Goal: Information Seeking & Learning: Learn about a topic

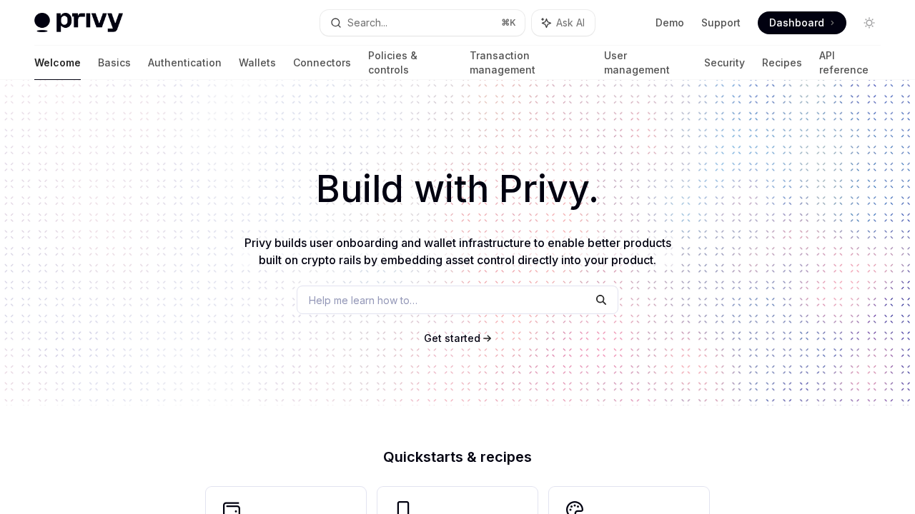
click at [475, 339] on span "Get started" at bounding box center [452, 338] width 56 height 12
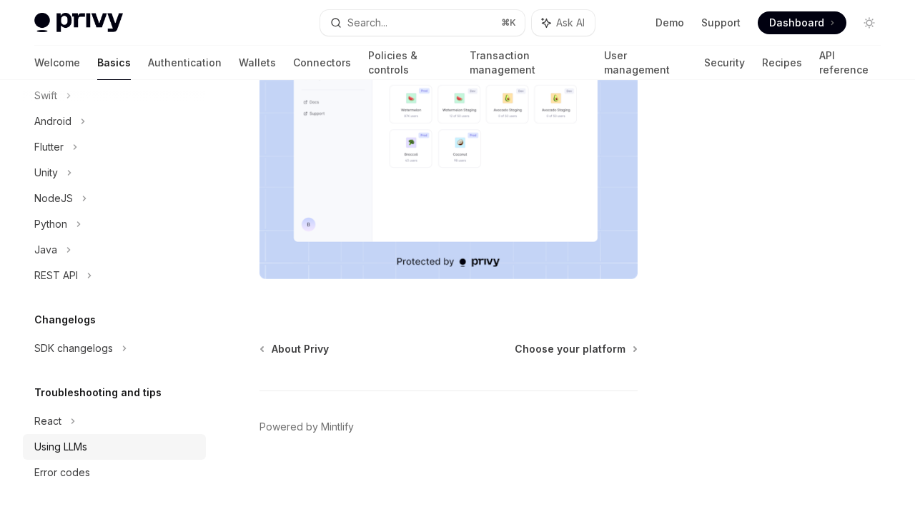
scroll to position [246, 0]
click at [69, 449] on div "Using LLMs" at bounding box center [60, 447] width 53 height 17
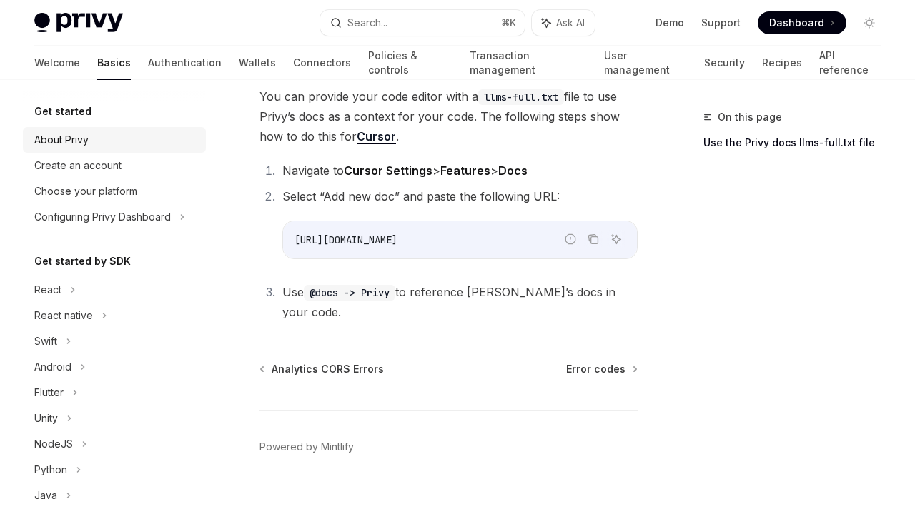
click at [81, 142] on div "About Privy" at bounding box center [61, 139] width 54 height 17
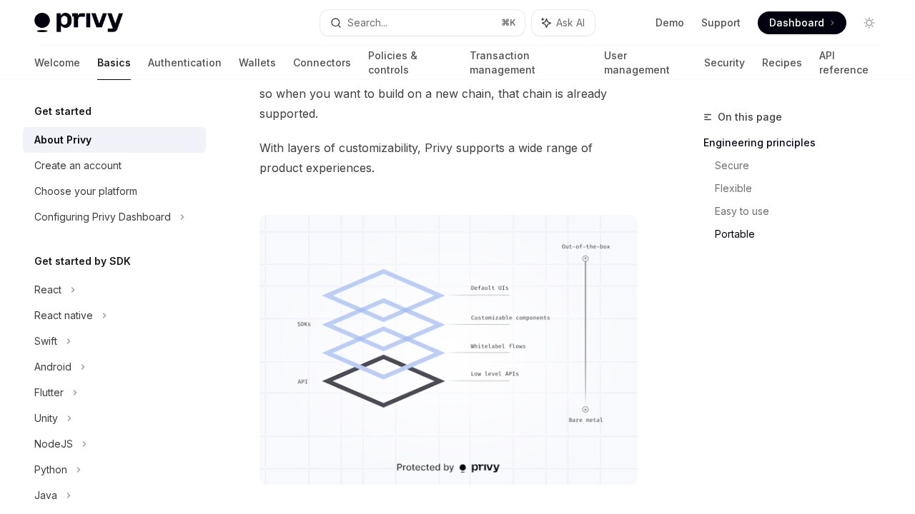
scroll to position [1474, 0]
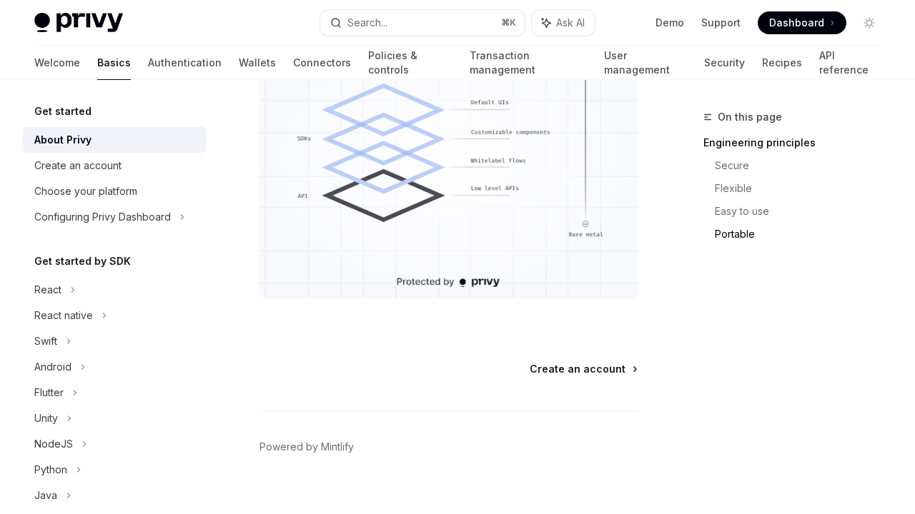
click at [555, 362] on span "Create an account" at bounding box center [577, 369] width 96 height 14
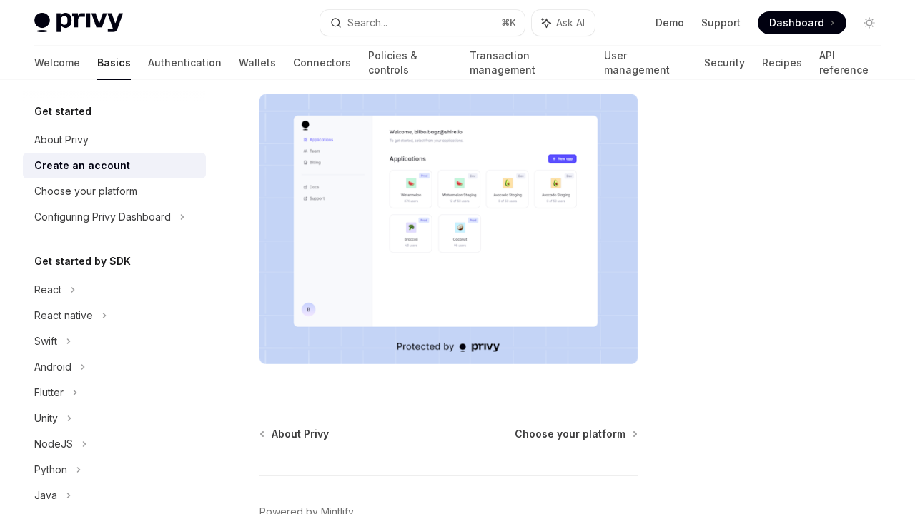
scroll to position [241, 0]
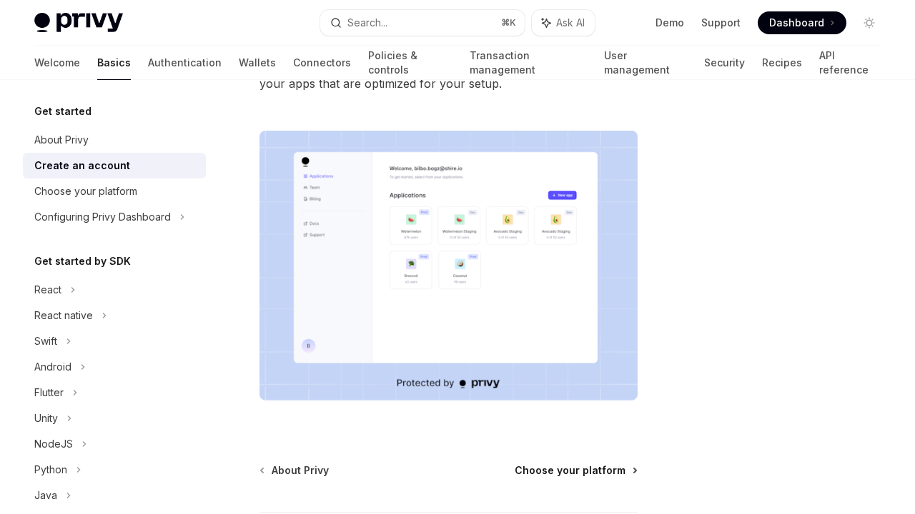
click at [572, 477] on span "Choose your platform" at bounding box center [569, 471] width 111 height 14
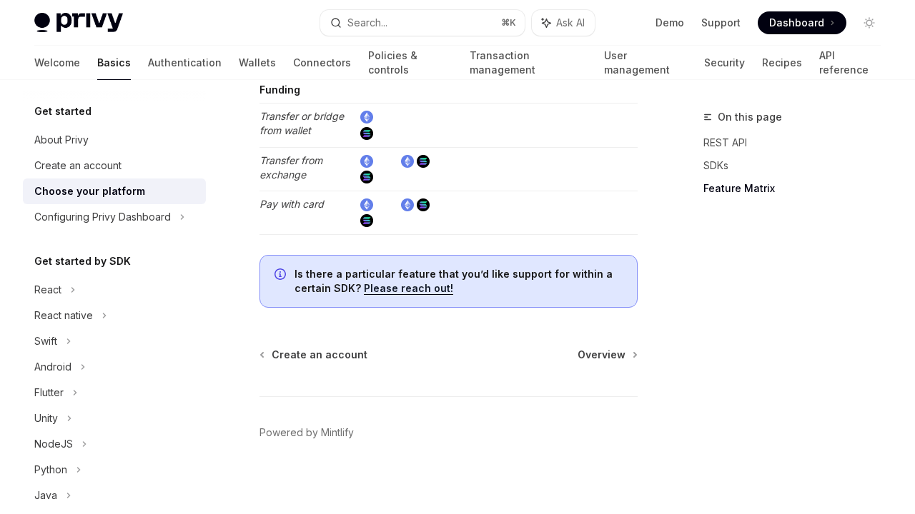
scroll to position [3108, 0]
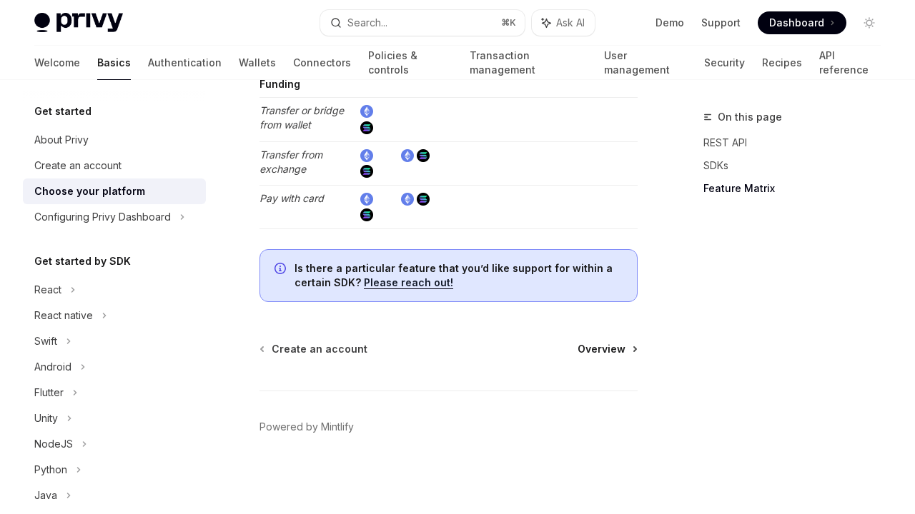
click at [595, 345] on span "Overview" at bounding box center [601, 349] width 48 height 14
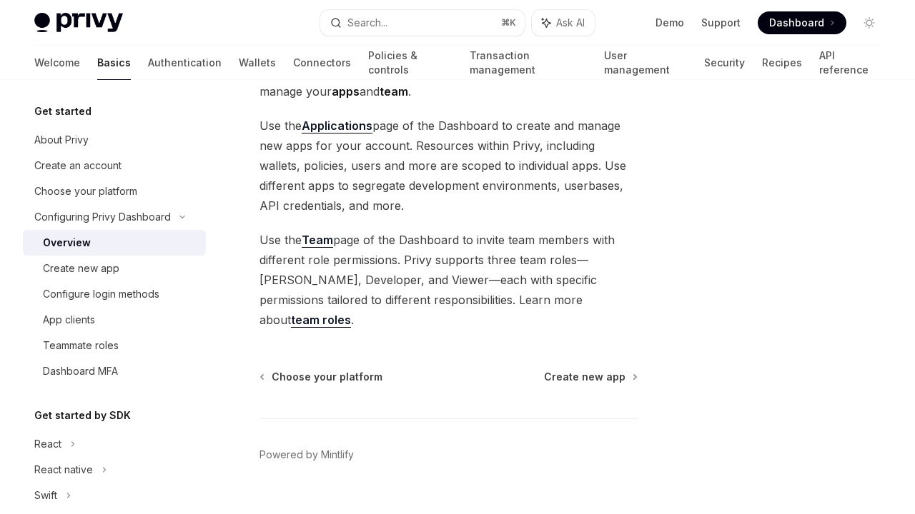
scroll to position [126, 0]
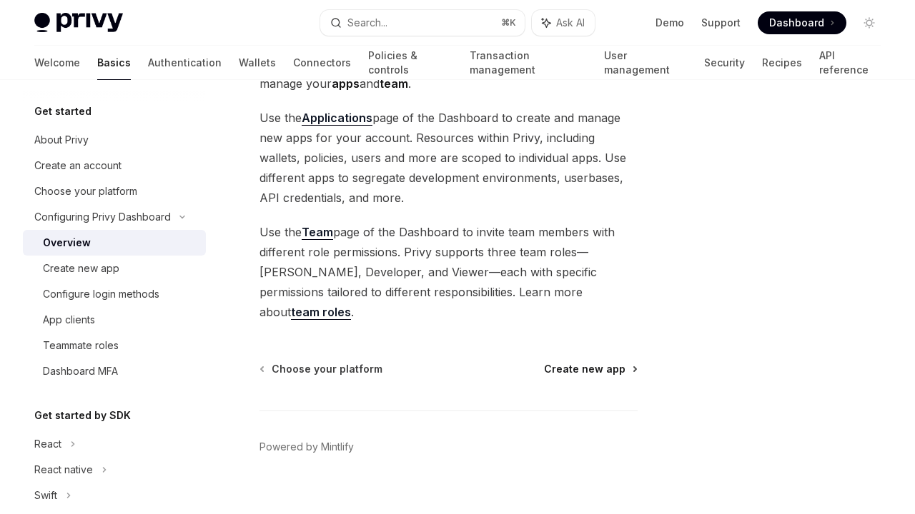
click at [574, 362] on span "Create new app" at bounding box center [584, 369] width 81 height 14
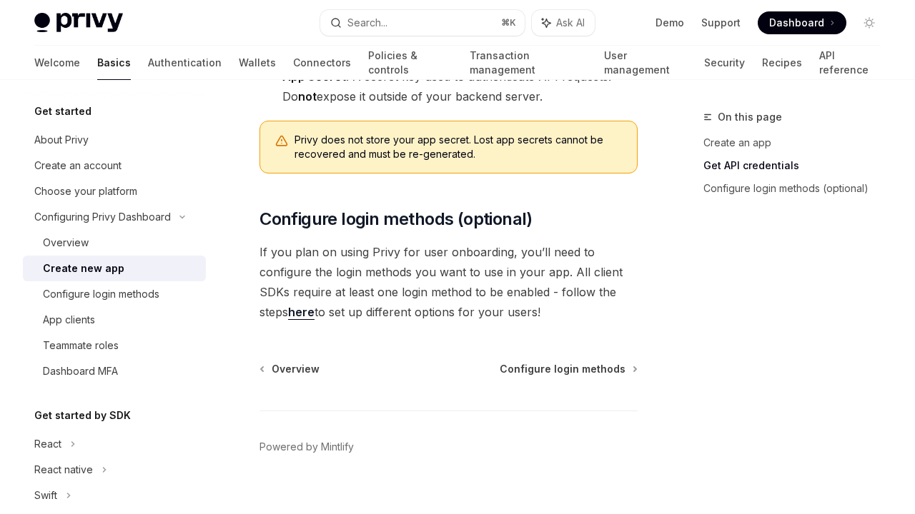
scroll to position [587, 0]
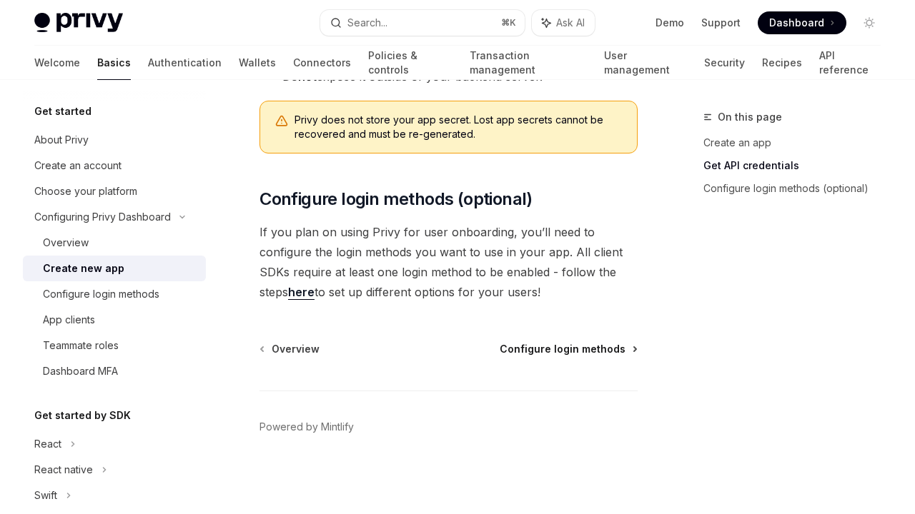
click at [559, 347] on span "Configure login methods" at bounding box center [562, 349] width 126 height 14
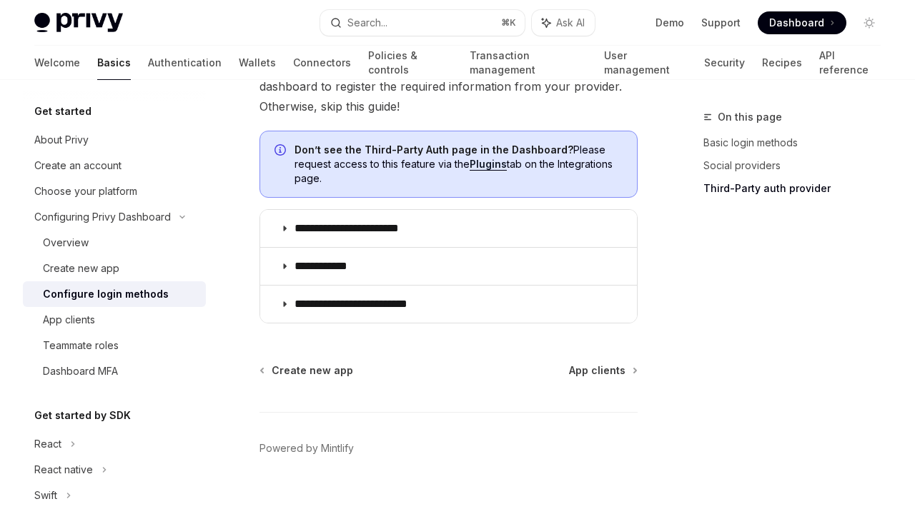
scroll to position [958, 0]
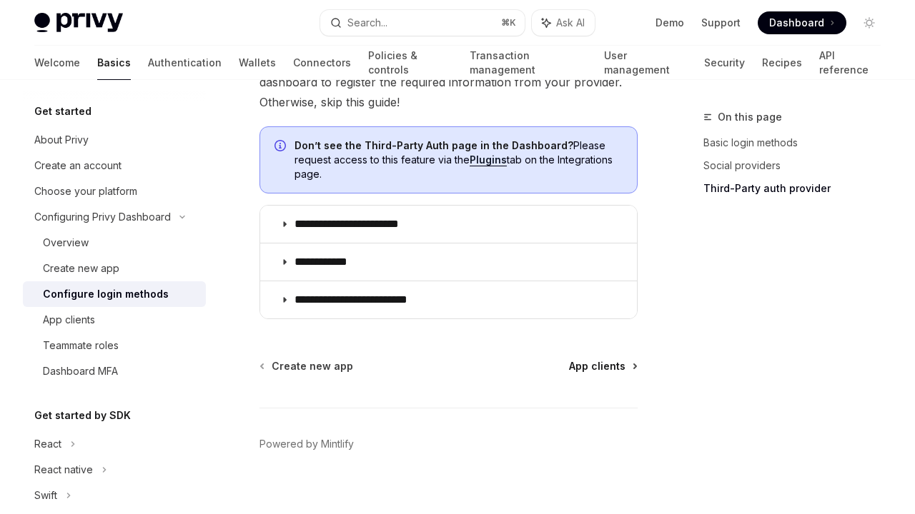
click at [585, 369] on span "App clients" at bounding box center [597, 366] width 56 height 14
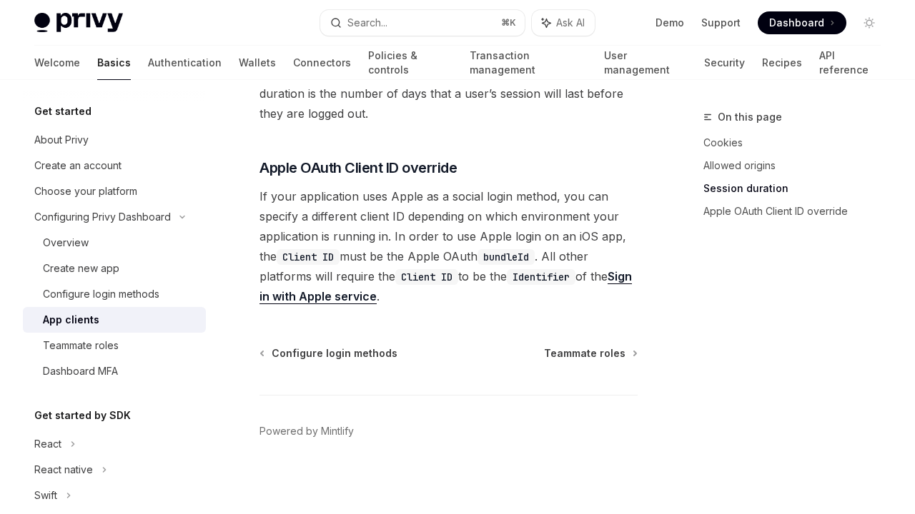
scroll to position [742, 0]
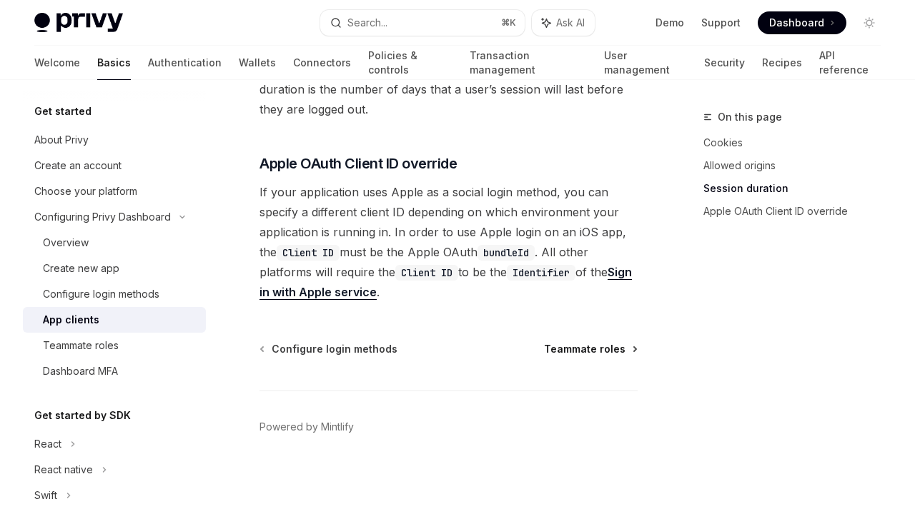
click at [569, 347] on span "Teammate roles" at bounding box center [584, 349] width 81 height 14
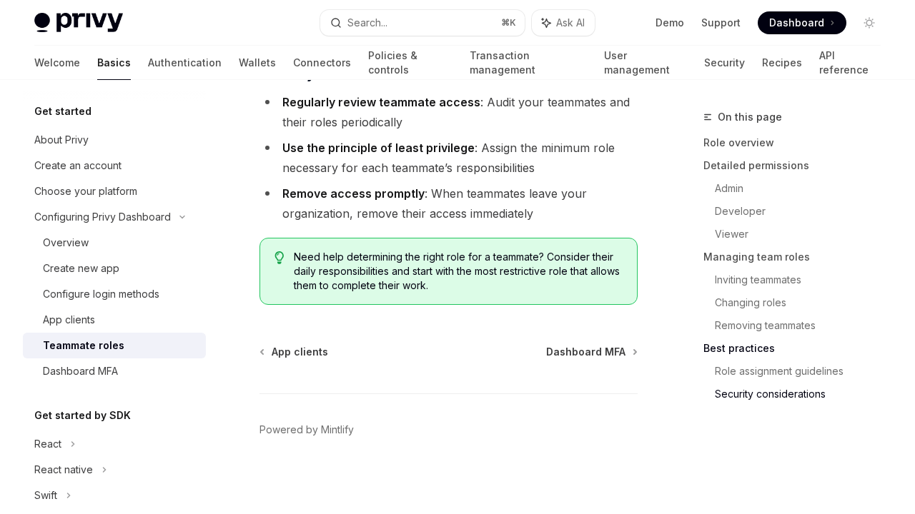
scroll to position [2764, 0]
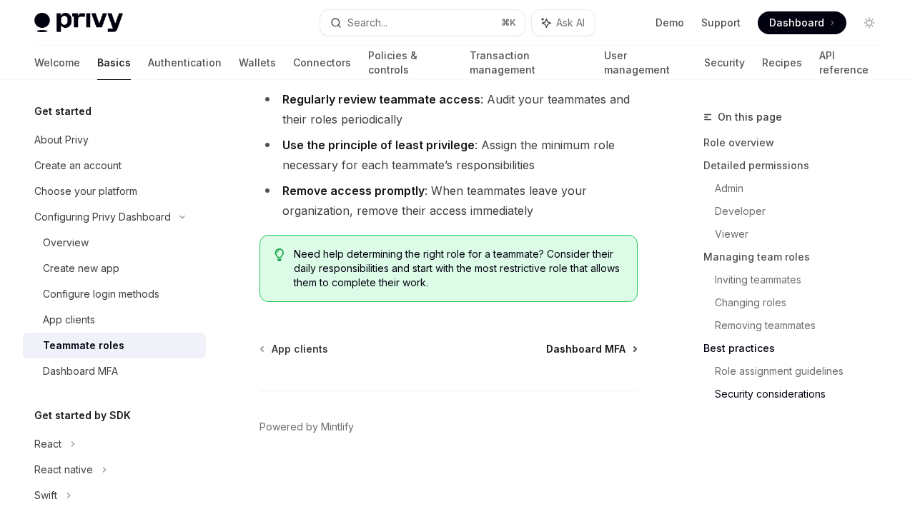
click at [574, 348] on span "Dashboard MFA" at bounding box center [585, 349] width 79 height 14
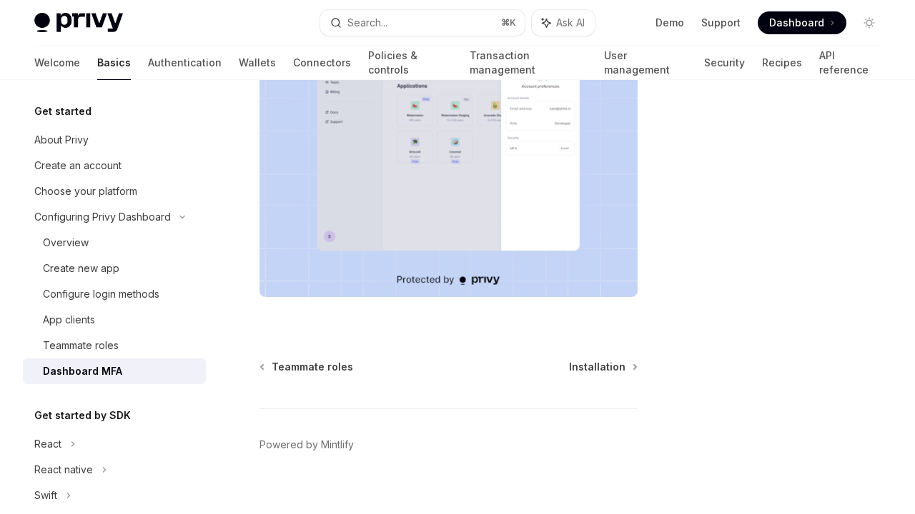
scroll to position [342, 0]
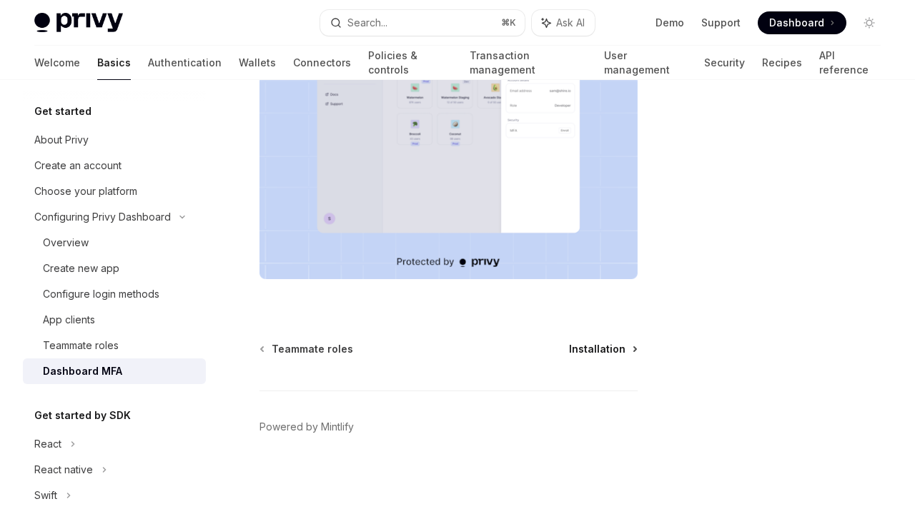
click at [593, 351] on span "Installation" at bounding box center [597, 349] width 56 height 14
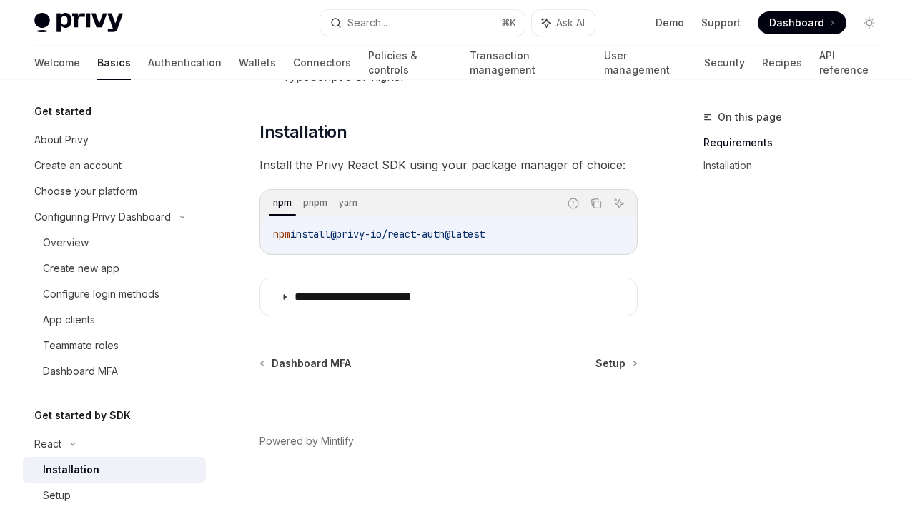
scroll to position [188, 0]
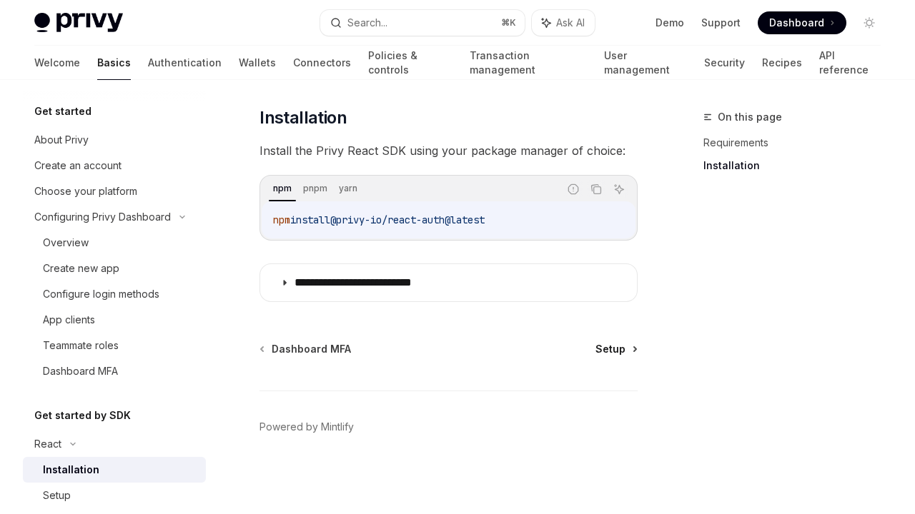
click at [609, 351] on span "Setup" at bounding box center [610, 349] width 30 height 14
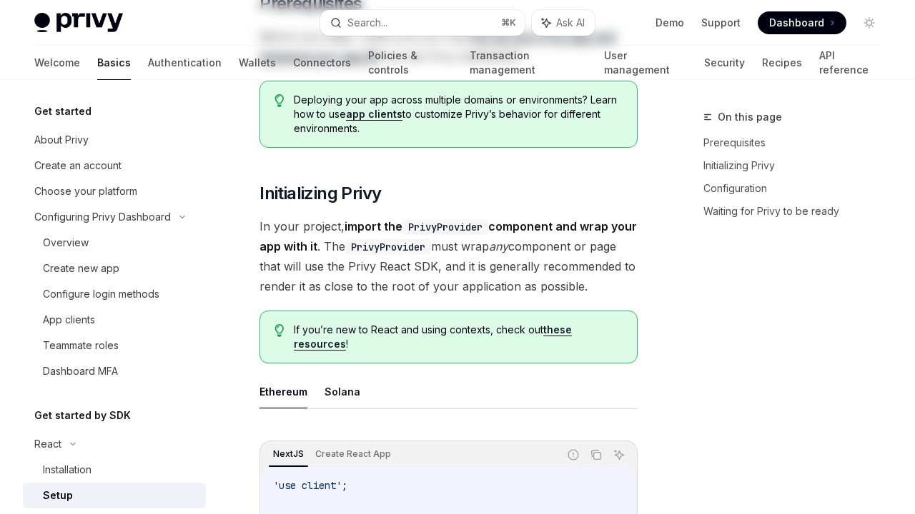
type textarea "*"
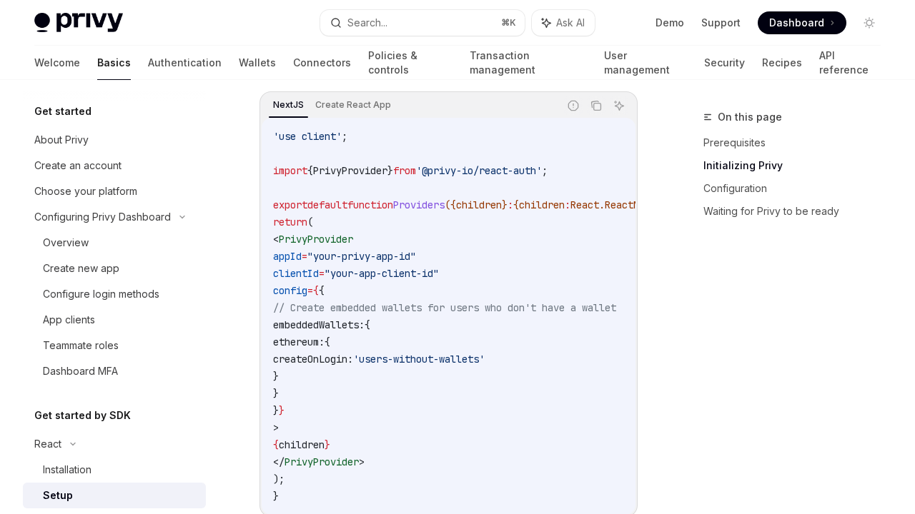
scroll to position [538, 0]
